Goal: Complete application form

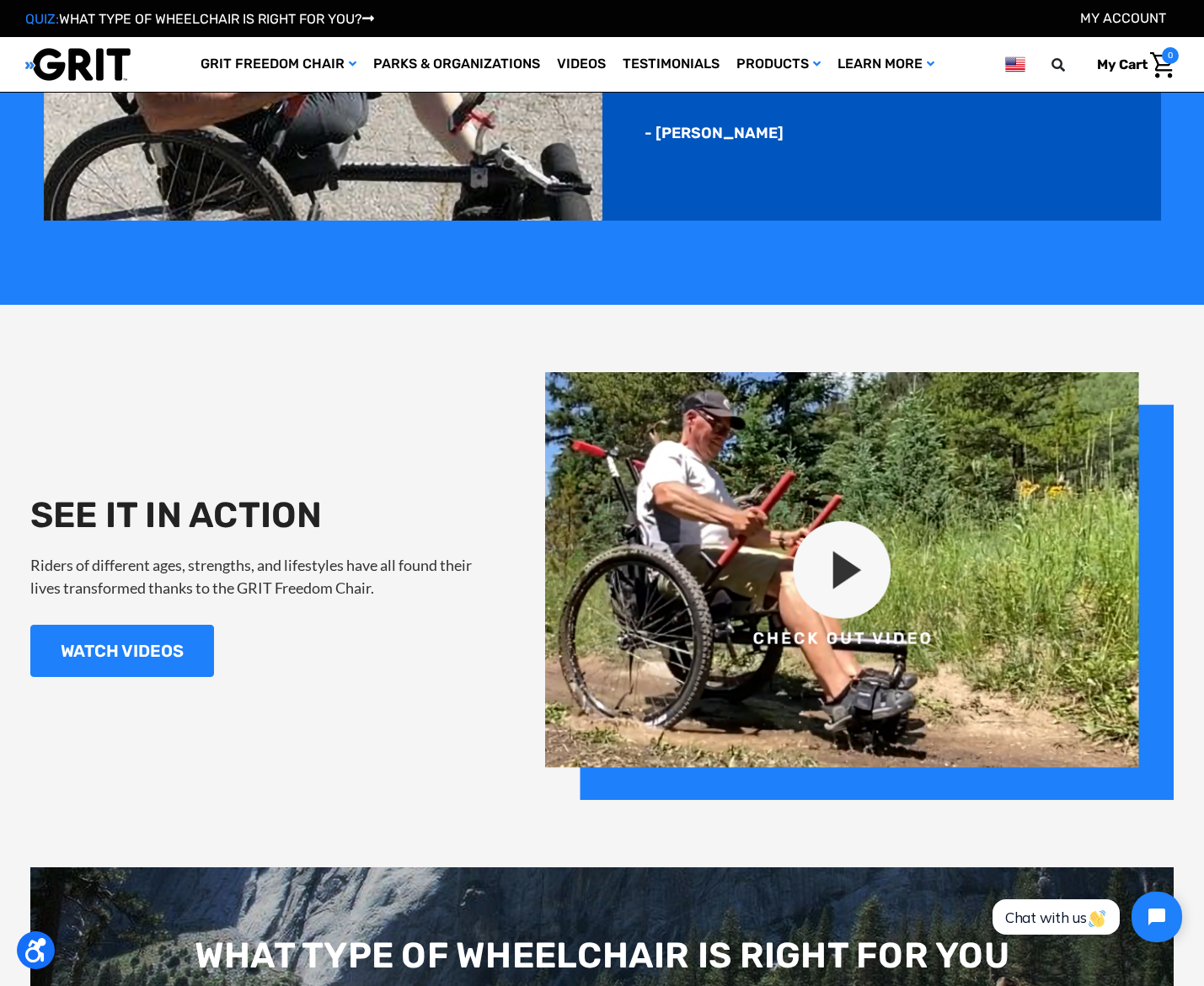
scroll to position [1489, 0]
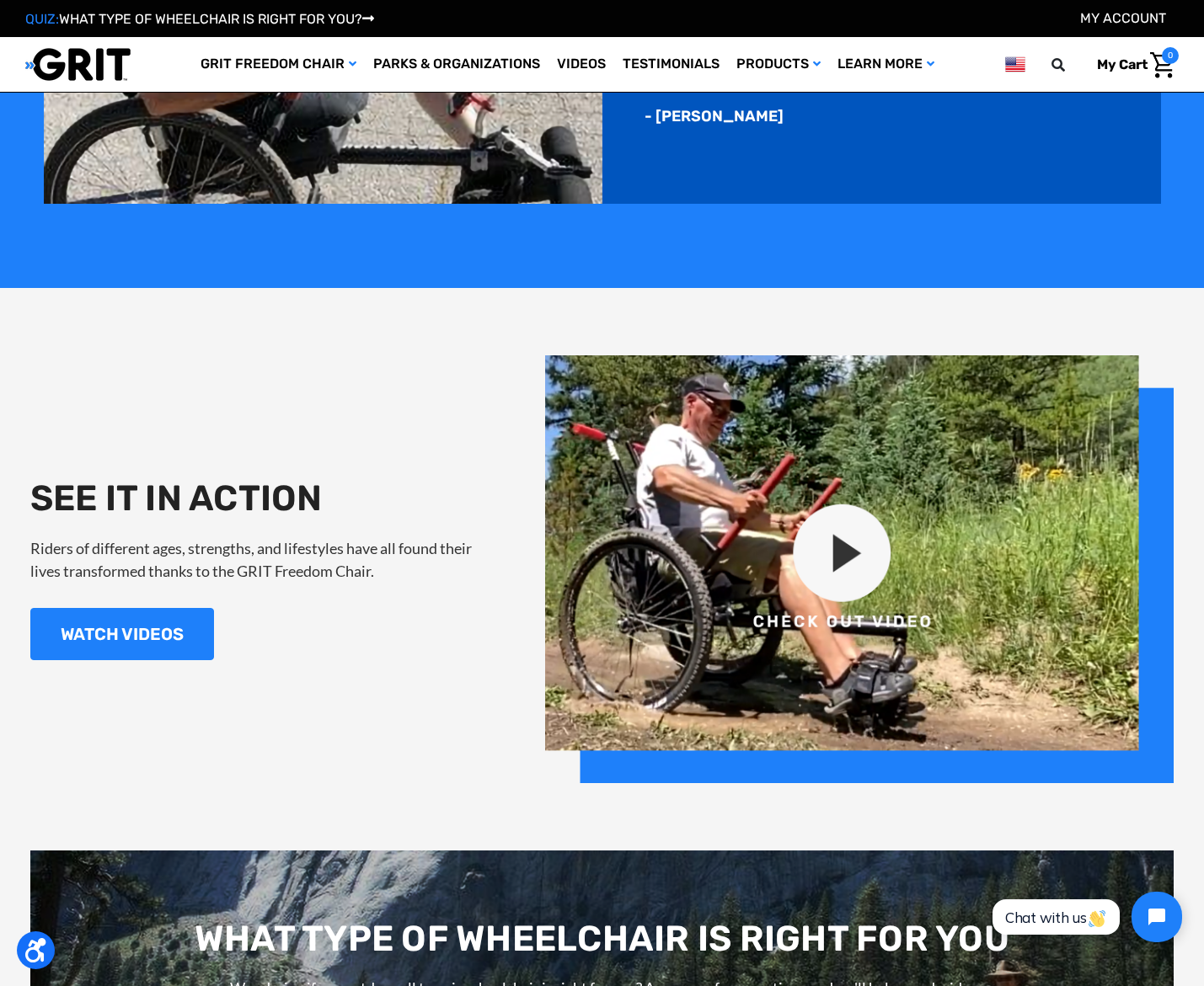
click at [836, 556] on img at bounding box center [860, 569] width 630 height 428
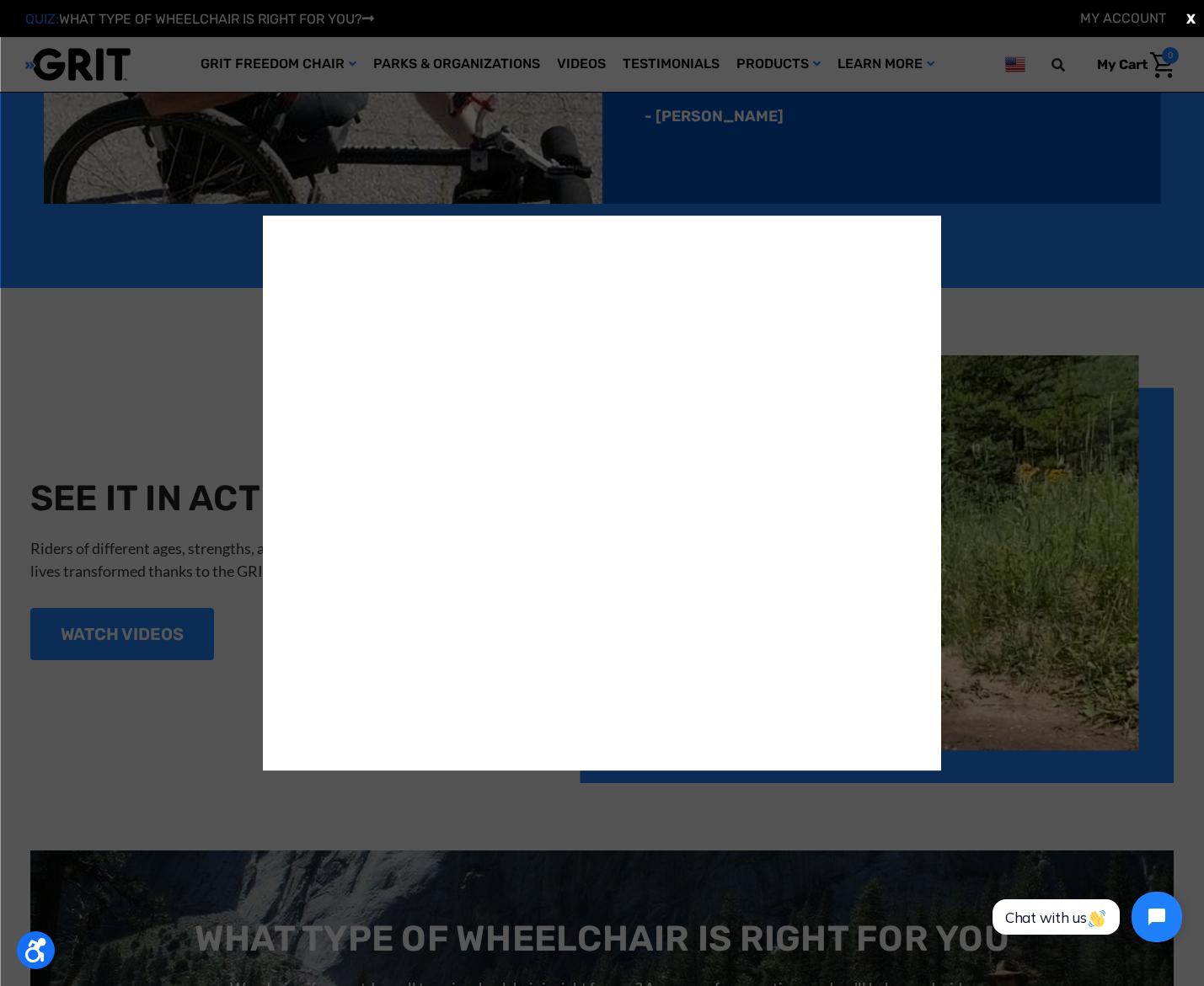
click at [1025, 242] on div "X" at bounding box center [602, 493] width 1204 height 986
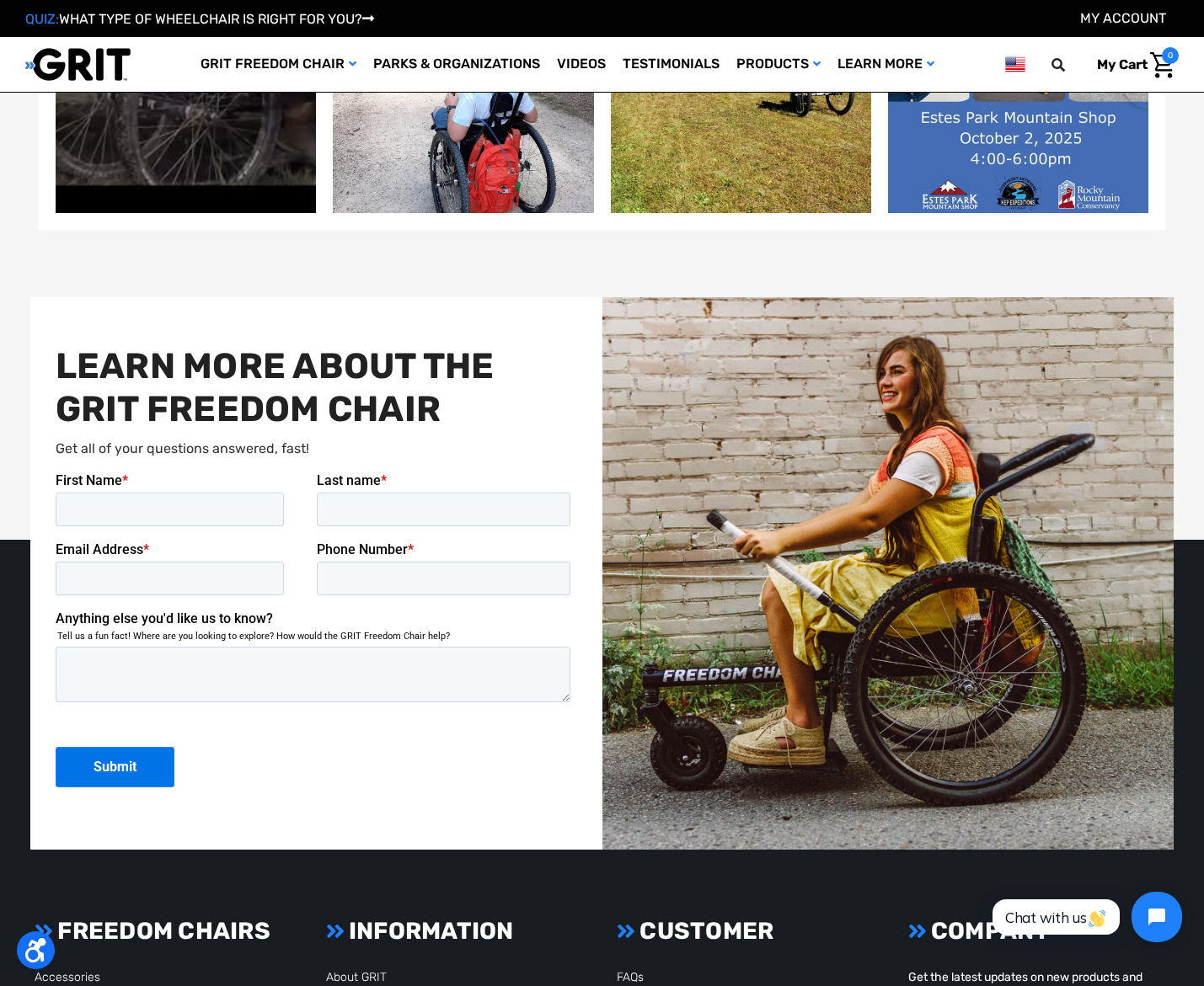
scroll to position [3626, 0]
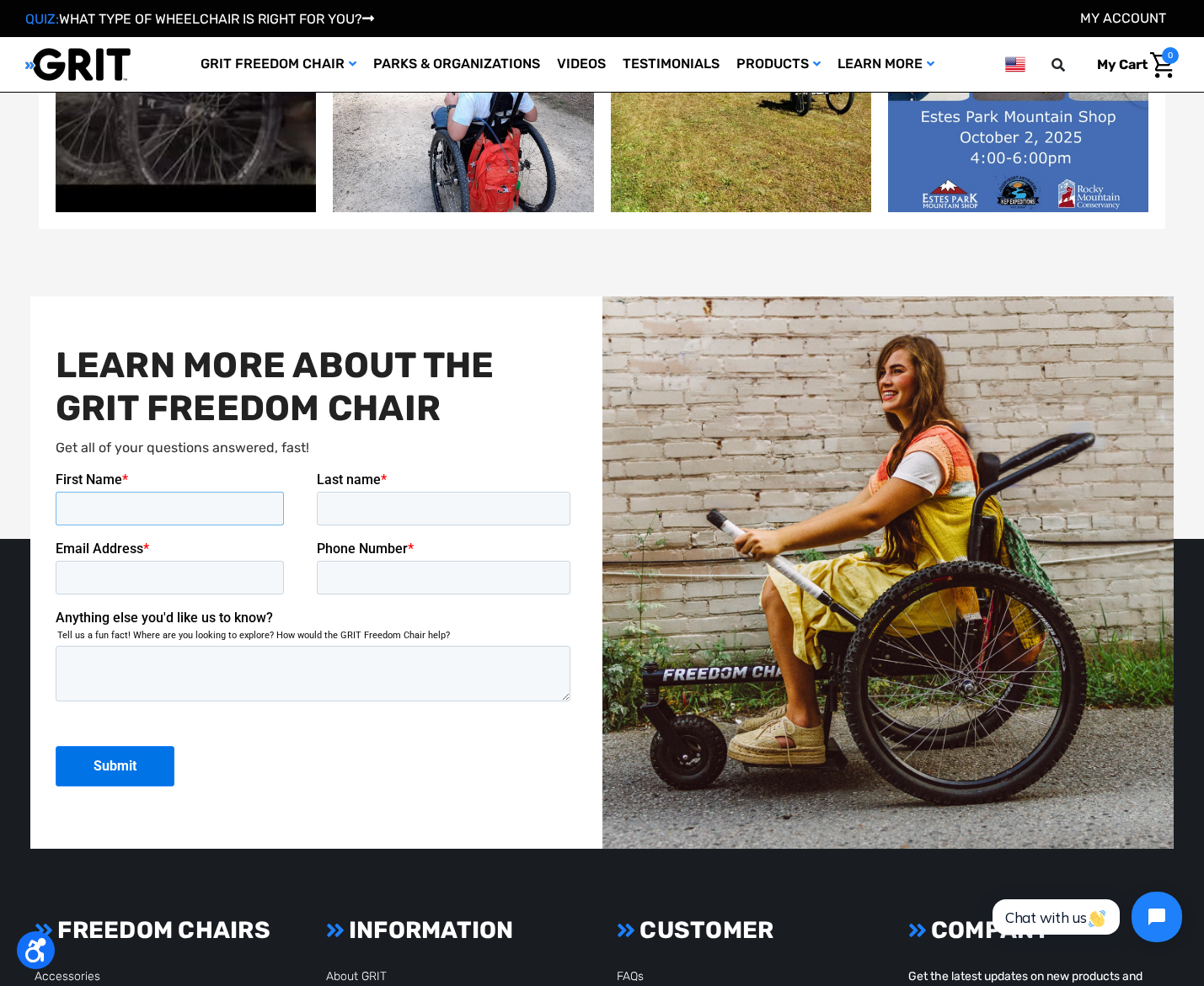
click at [128, 515] on input "First Name *" at bounding box center [168, 508] width 228 height 33
type input "[PERSON_NAME]"
click at [353, 506] on input "Last name *" at bounding box center [443, 508] width 255 height 33
type input "[PERSON_NAME]"
click at [193, 585] on input "Email Address *" at bounding box center [168, 577] width 228 height 33
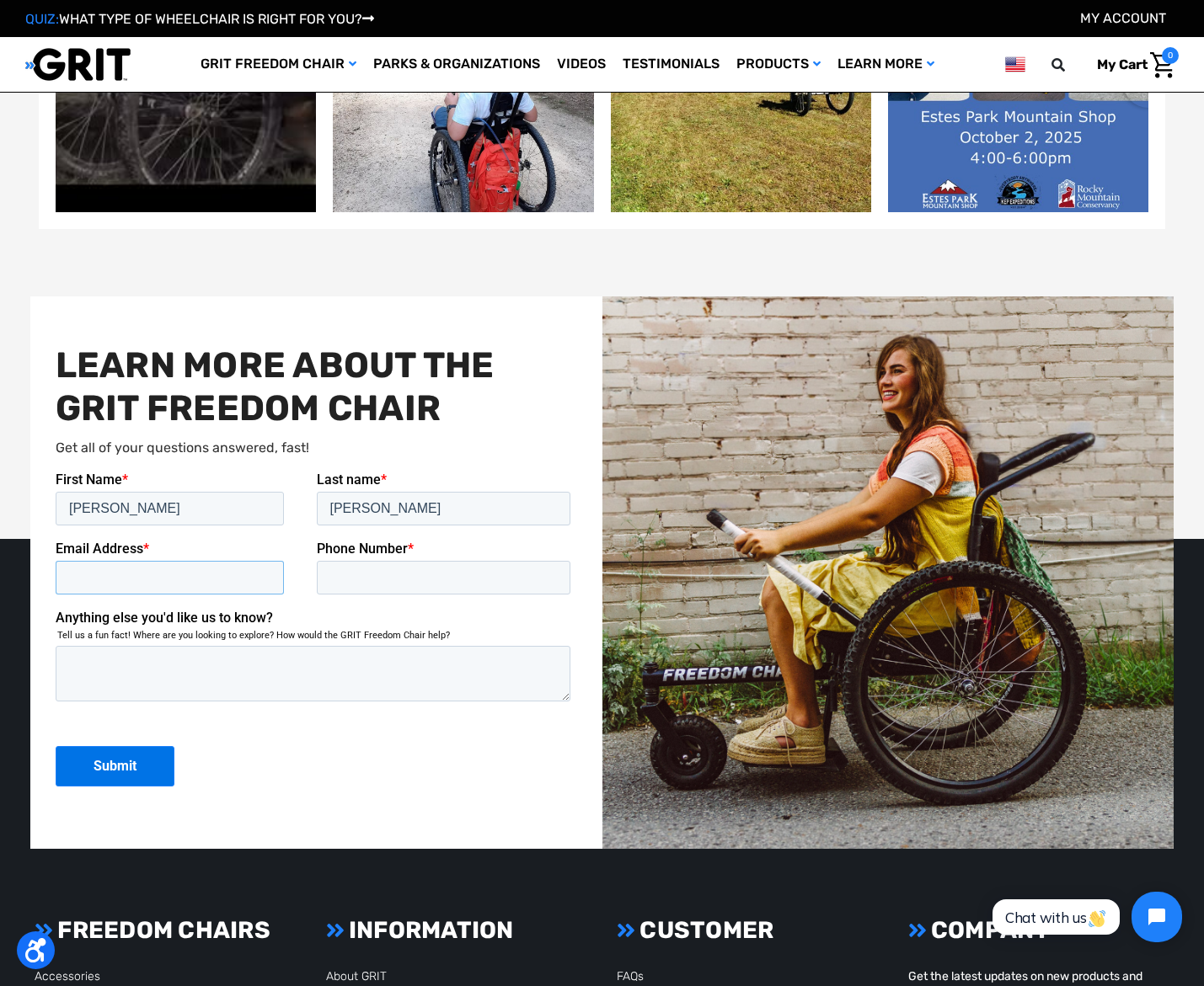
type input "[PERSON_NAME][EMAIL_ADDRESS][DOMAIN_NAME]"
click at [382, 578] on input "Phone Number *" at bounding box center [443, 577] width 255 height 33
type input "19496458489"
click at [134, 763] on input "Submit" at bounding box center [114, 766] width 119 height 40
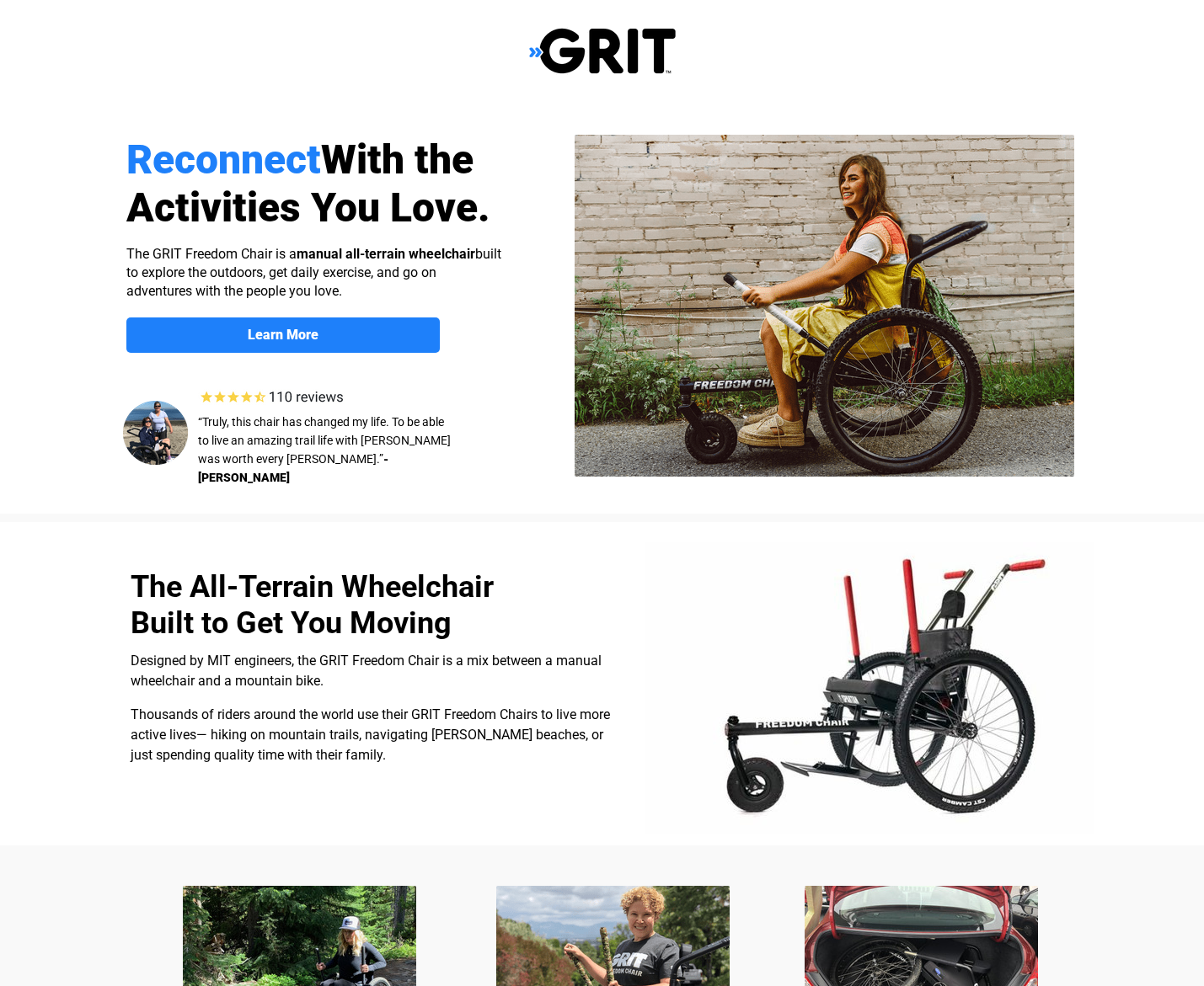
select select "US"
